Goal: Transaction & Acquisition: Subscribe to service/newsletter

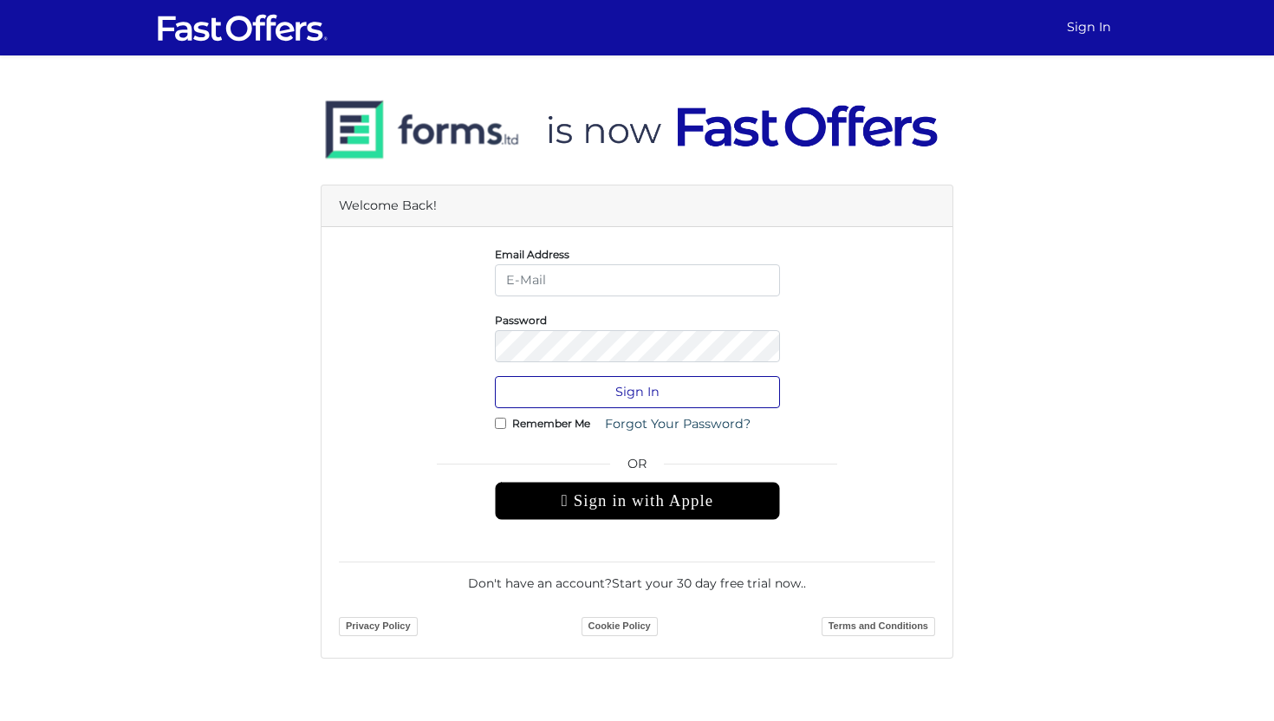
type input "[PERSON_NAME][EMAIL_ADDRESS][DOMAIN_NAME]"
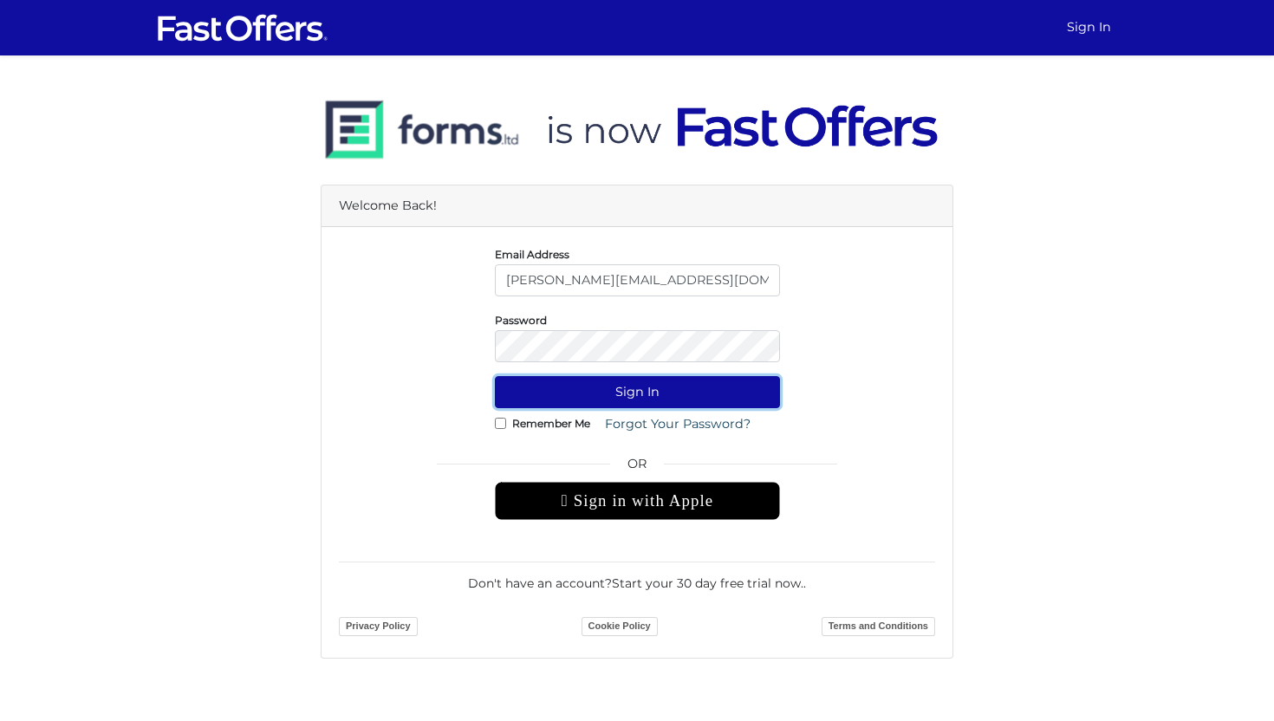
click at [574, 392] on button "Sign In" at bounding box center [637, 392] width 285 height 32
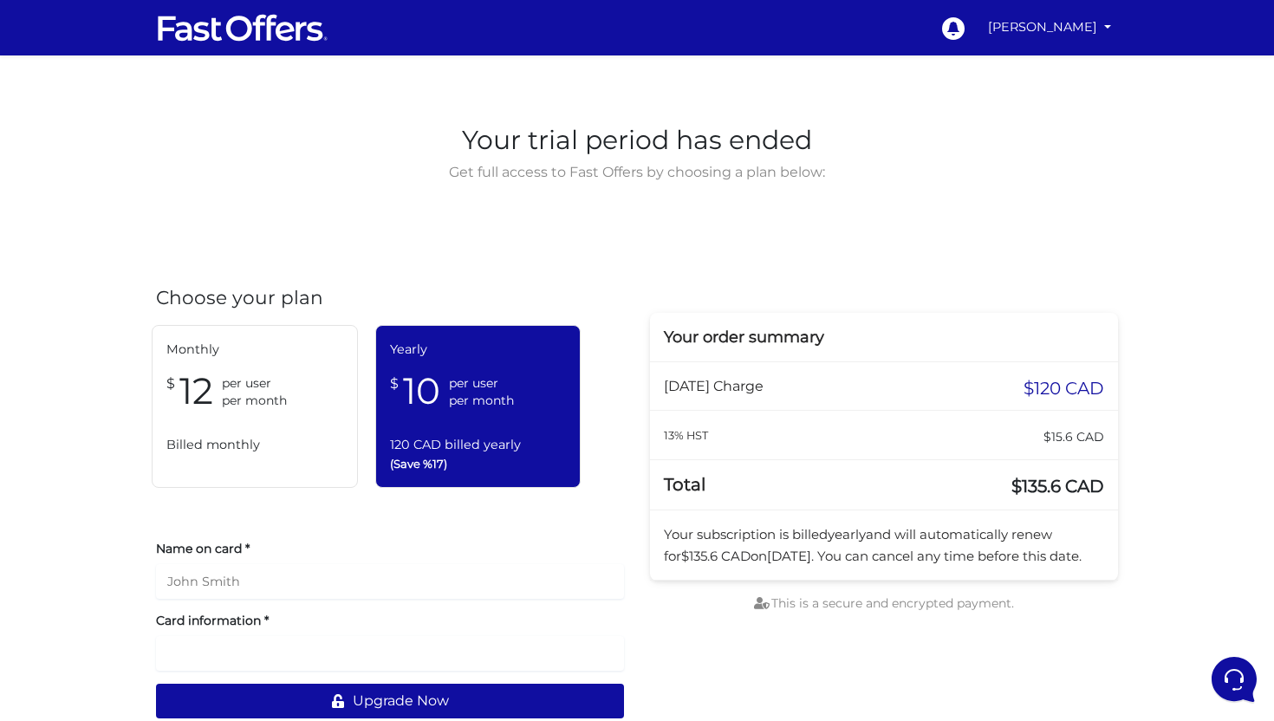
scroll to position [32, 0]
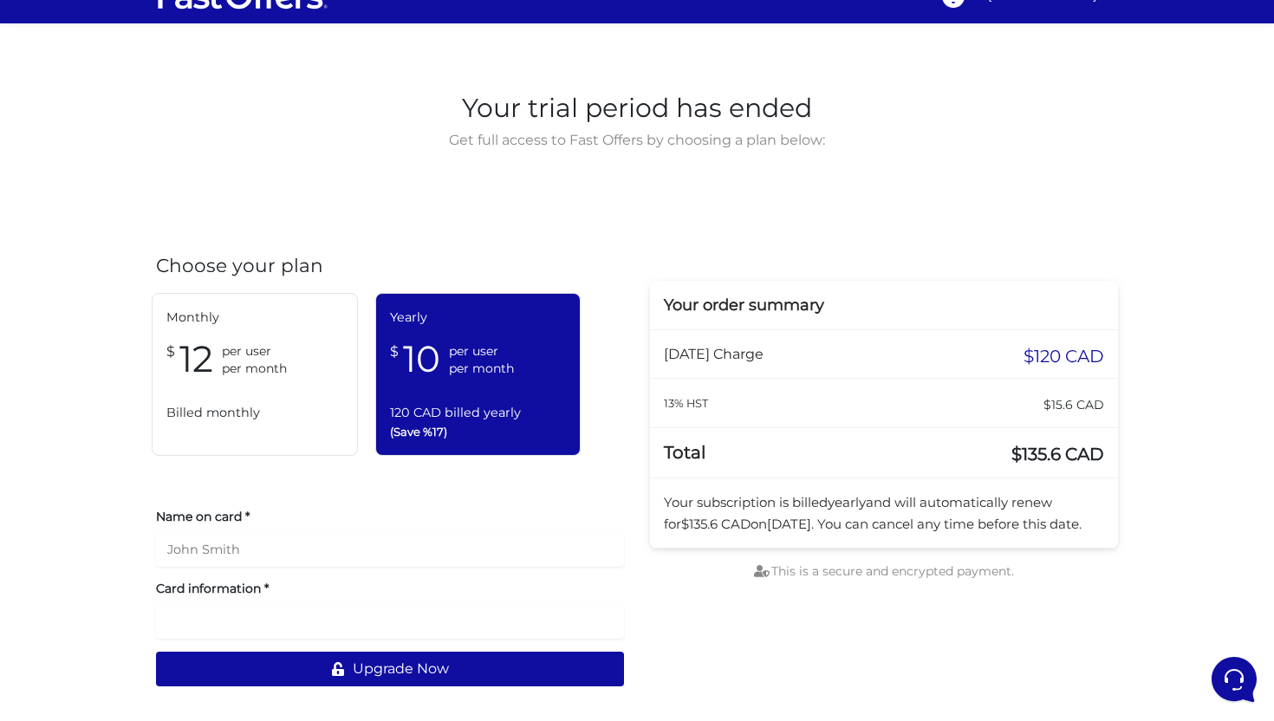
click at [294, 393] on div "Monthly $ 12 per user per month Billed monthly" at bounding box center [255, 374] width 206 height 163
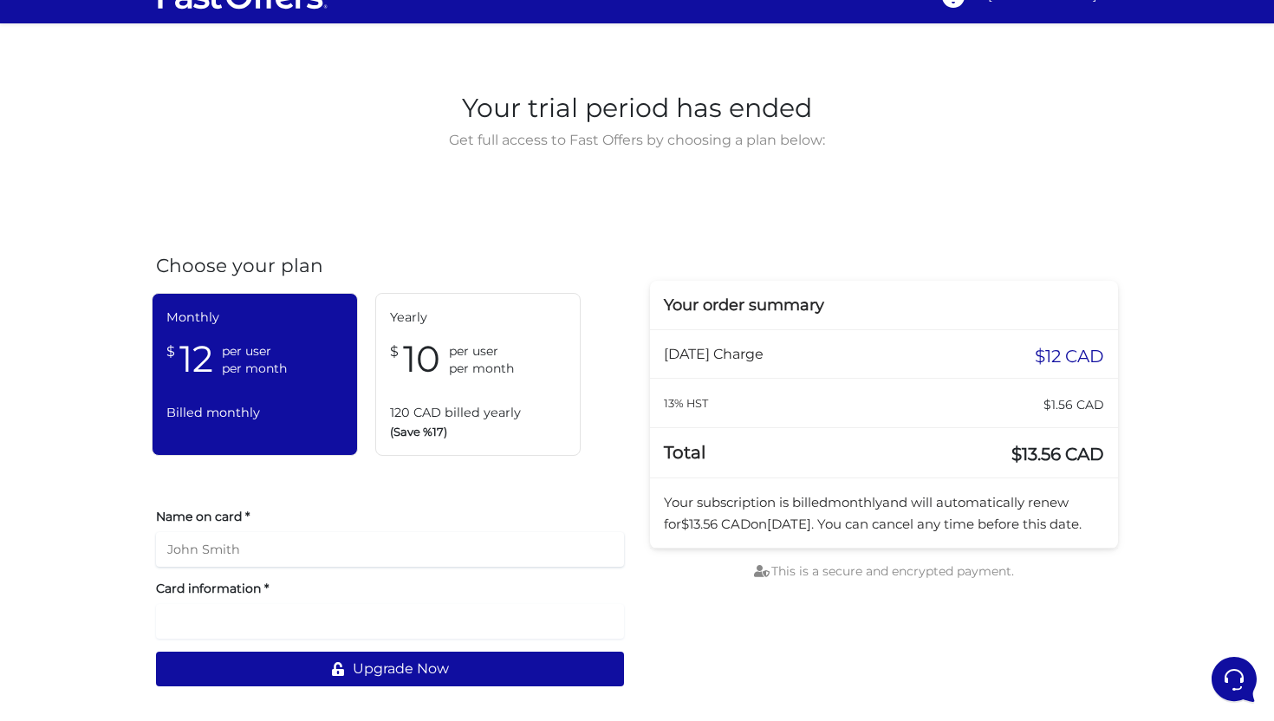
click at [308, 543] on input "text" at bounding box center [390, 549] width 468 height 35
type input "[PERSON_NAME]"
